Goal: Find specific page/section: Find specific page/section

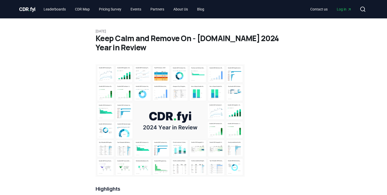
scroll to position [493, 0]
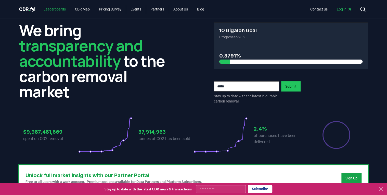
click at [68, 11] on link "Leaderboards" at bounding box center [55, 9] width 30 height 9
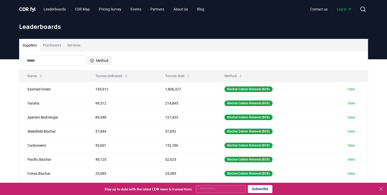
click at [94, 63] on icon "button" at bounding box center [92, 60] width 4 height 4
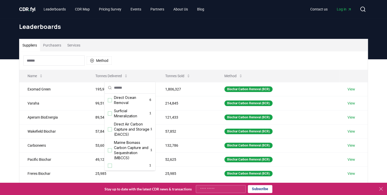
scroll to position [166, 0]
click at [111, 70] on div "Suggestions" at bounding box center [110, 68] width 4 height 4
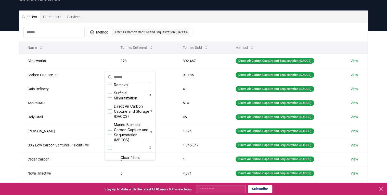
scroll to position [41, 0]
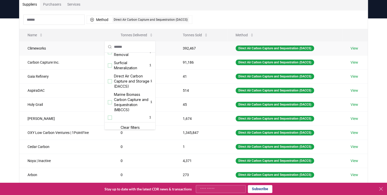
click at [70, 55] on td "Climeworks" at bounding box center [65, 48] width 93 height 14
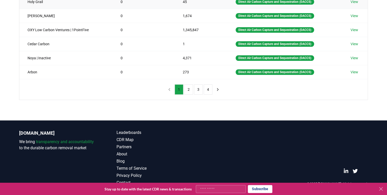
scroll to position [197, 0]
click at [187, 94] on button "2" at bounding box center [189, 89] width 9 height 10
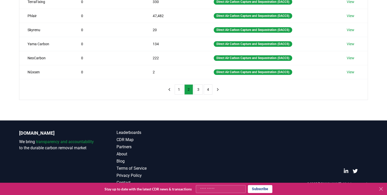
scroll to position [156, 0]
click at [202, 94] on button "3" at bounding box center [198, 89] width 9 height 10
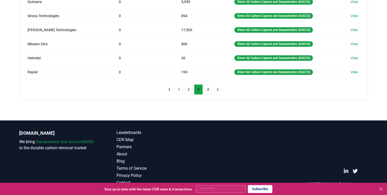
scroll to position [197, 0]
click at [211, 94] on button "4" at bounding box center [208, 89] width 9 height 10
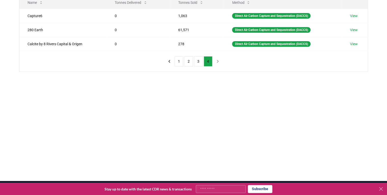
scroll to position [48, 0]
